Goal: Go to known website: Go to known website

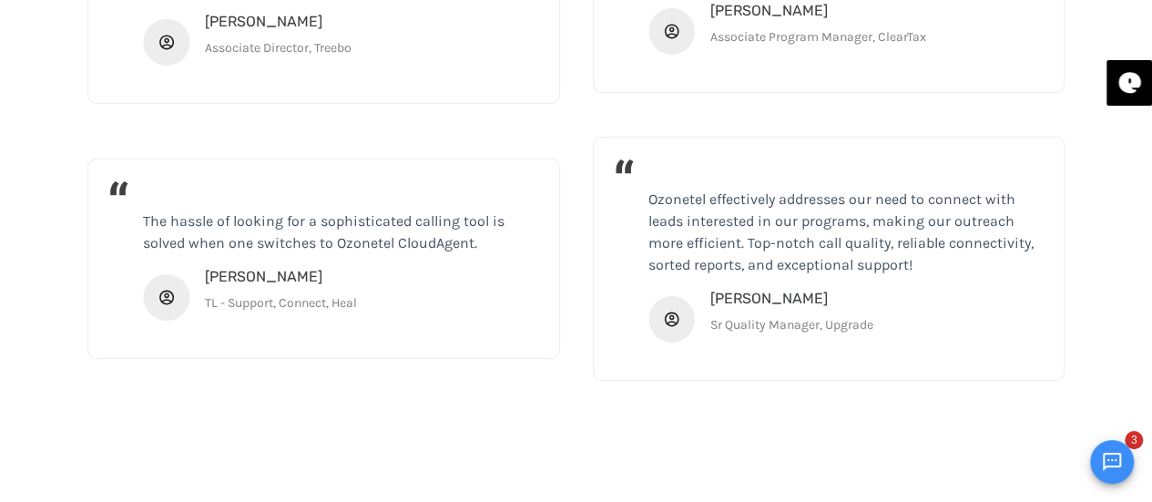
scroll to position [2926, 0]
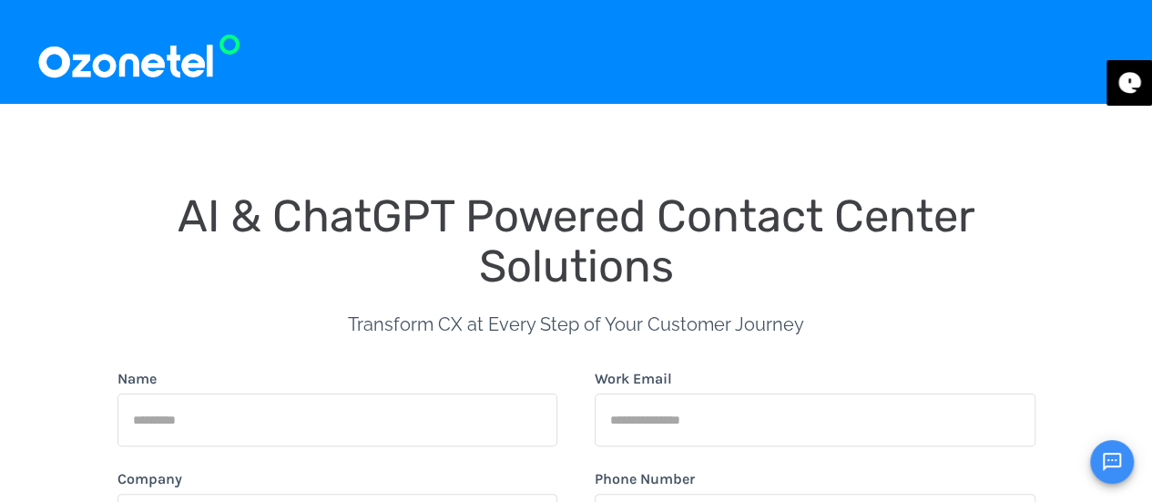
click at [144, 61] on img at bounding box center [138, 52] width 205 height 60
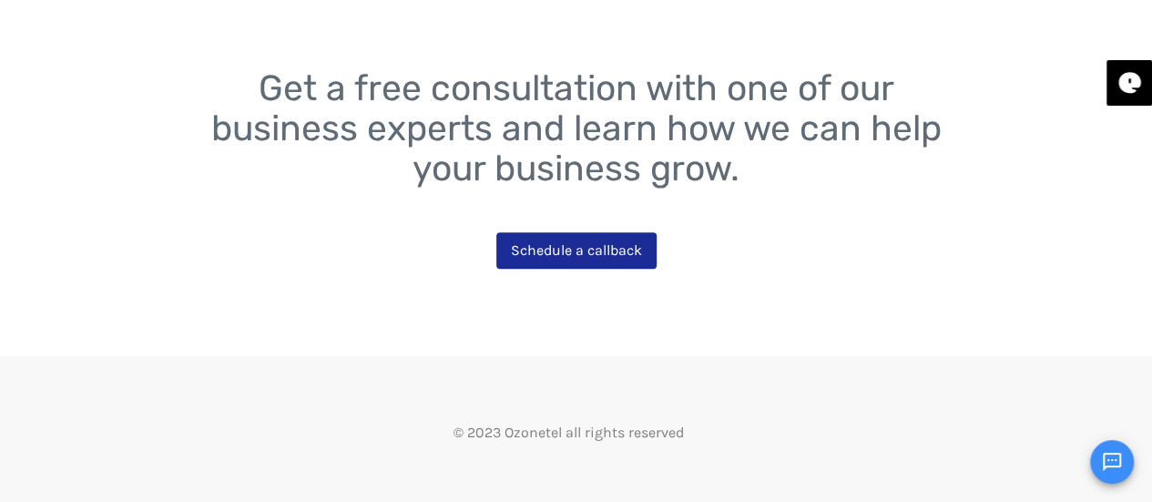
scroll to position [2926, 0]
